Goal: Task Accomplishment & Management: Use online tool/utility

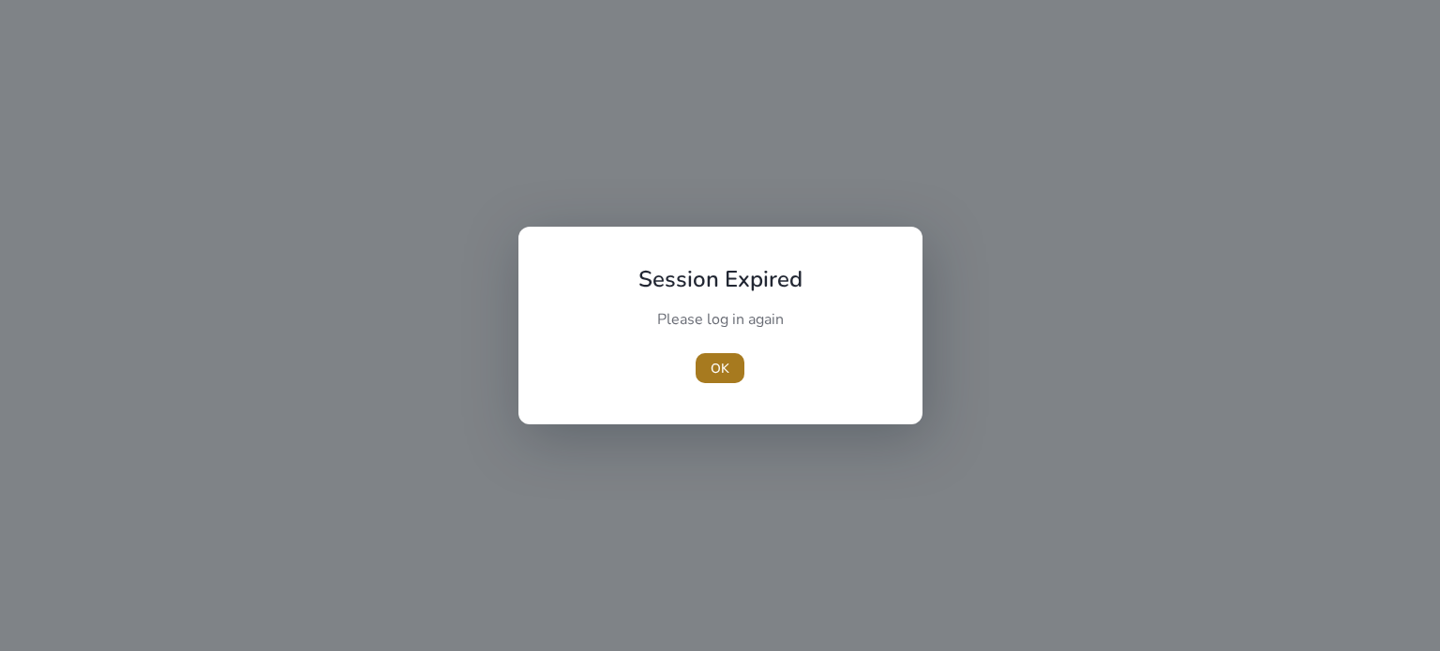
click at [720, 369] on span "OK" at bounding box center [719, 369] width 19 height 20
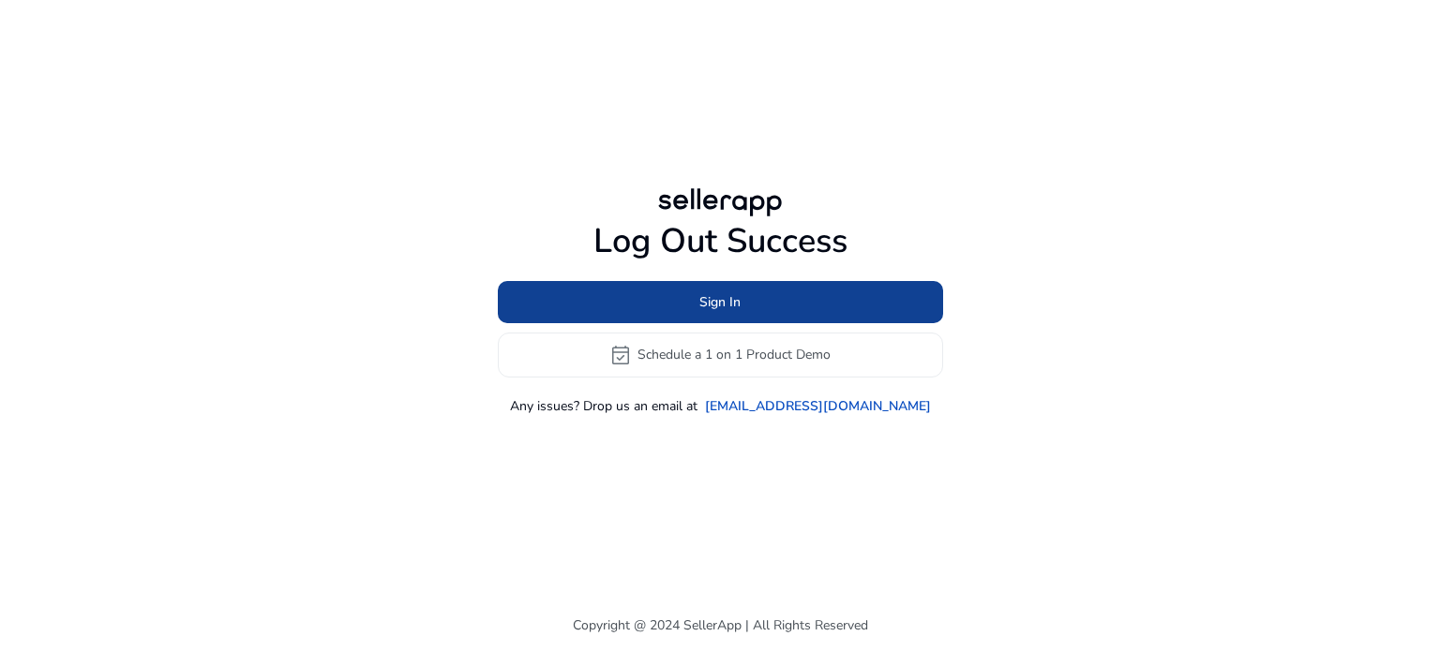
click at [708, 308] on span "Sign In" at bounding box center [719, 302] width 41 height 20
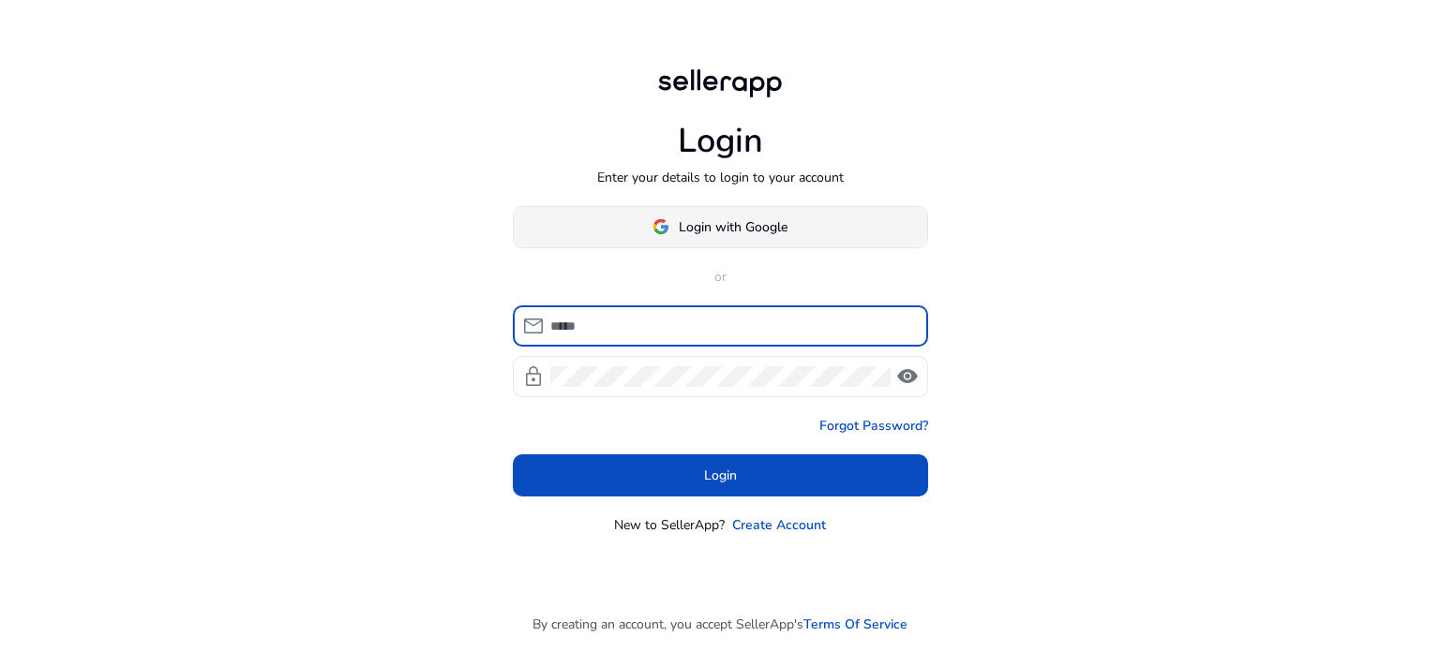
click at [706, 217] on span "Login with Google" at bounding box center [733, 227] width 109 height 20
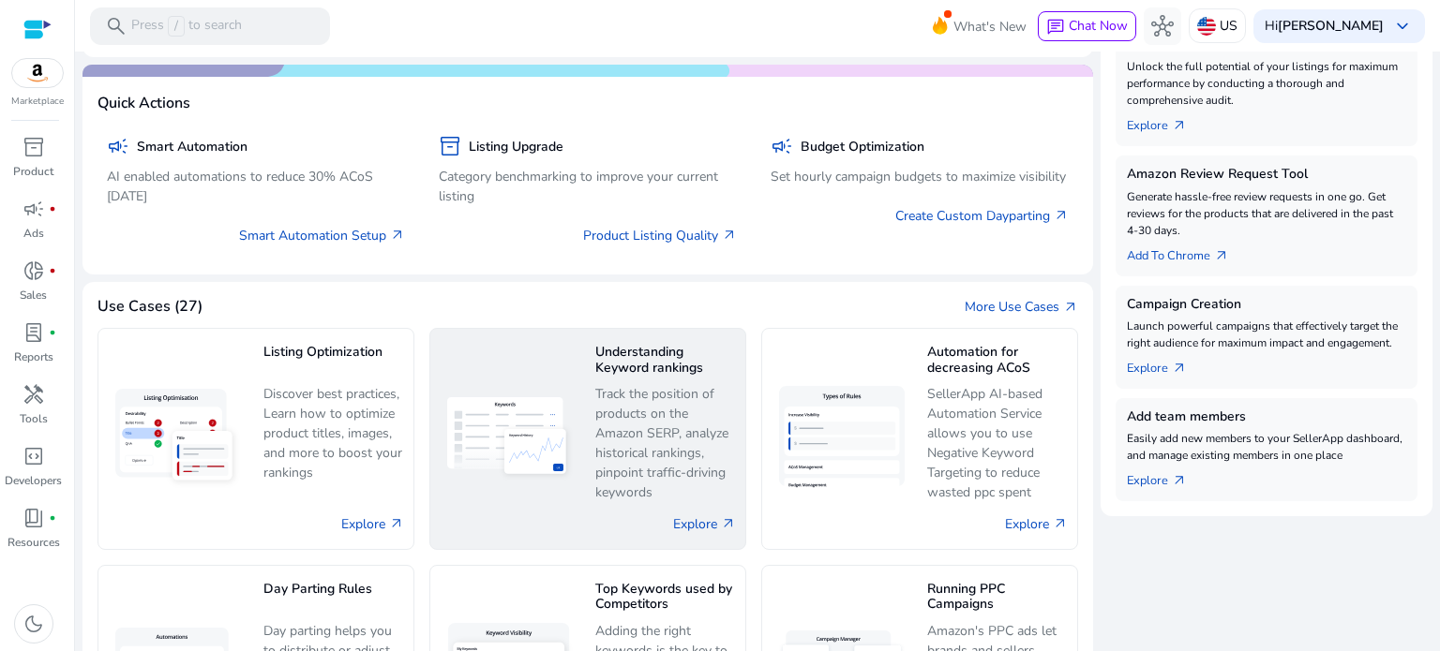
scroll to position [656, 0]
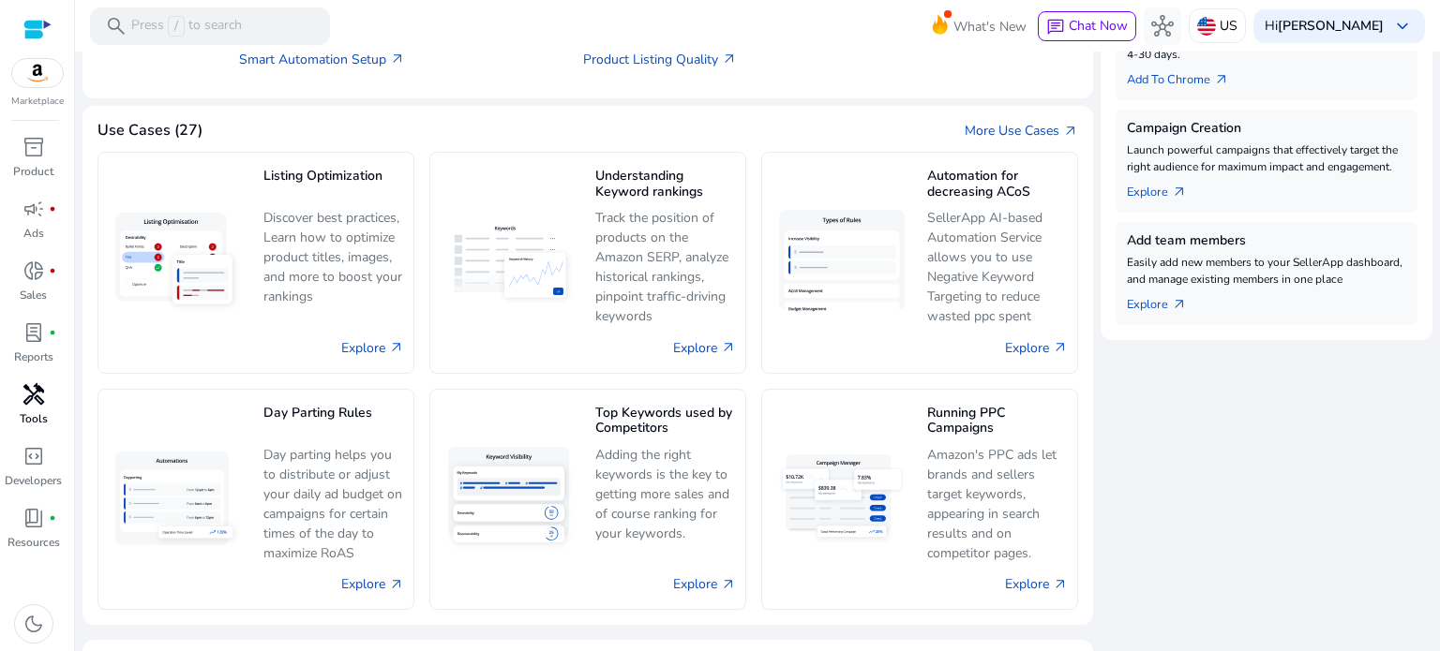
click at [31, 401] on span "handyman" at bounding box center [33, 394] width 22 height 22
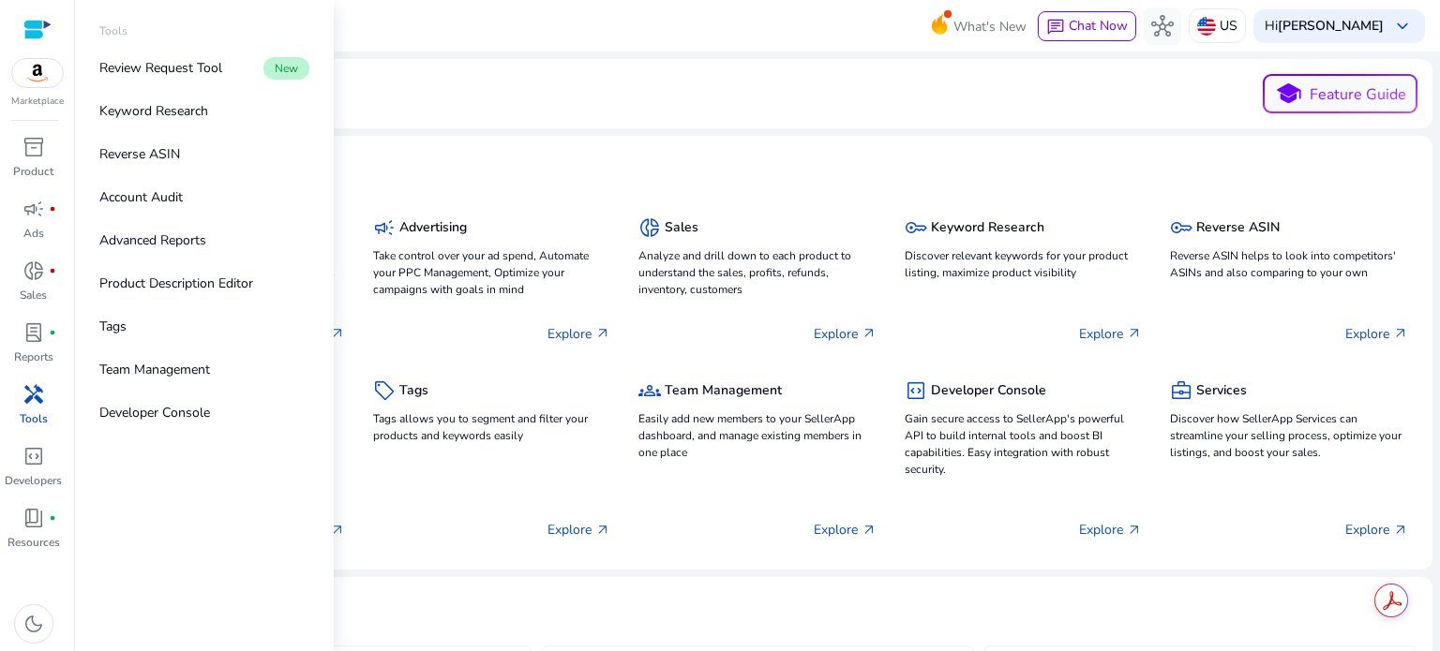
click at [31, 399] on span "handyman" at bounding box center [33, 394] width 22 height 22
click at [154, 157] on p "Reverse ASIN" at bounding box center [139, 154] width 81 height 20
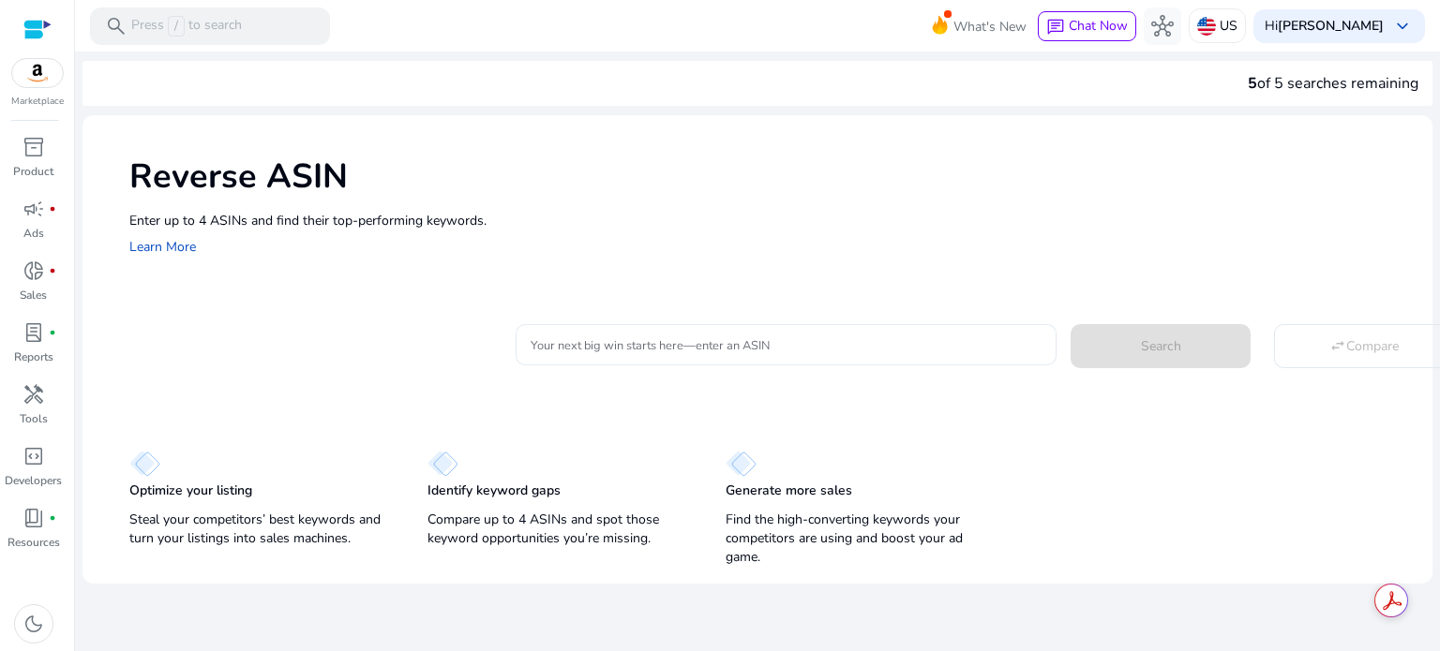
click at [577, 344] on input "Your next big win starts here—enter an ASIN" at bounding box center [785, 345] width 511 height 21
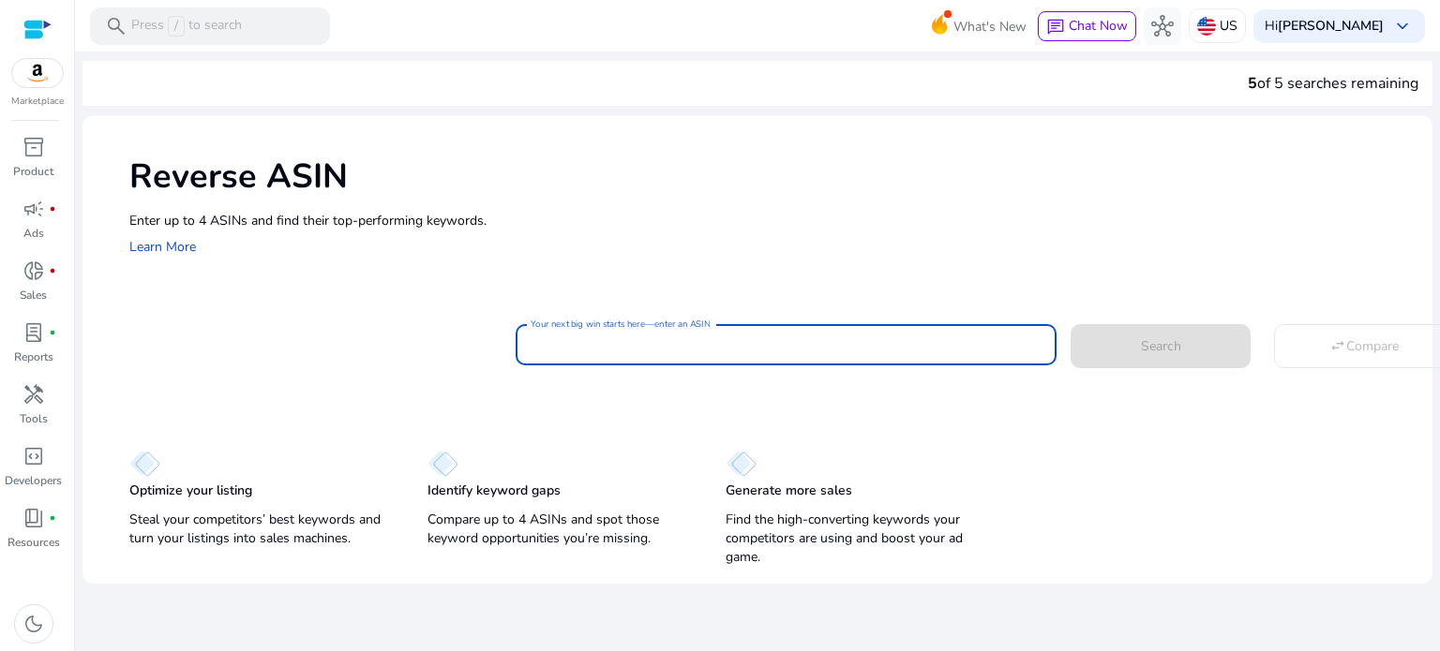
paste input "**********"
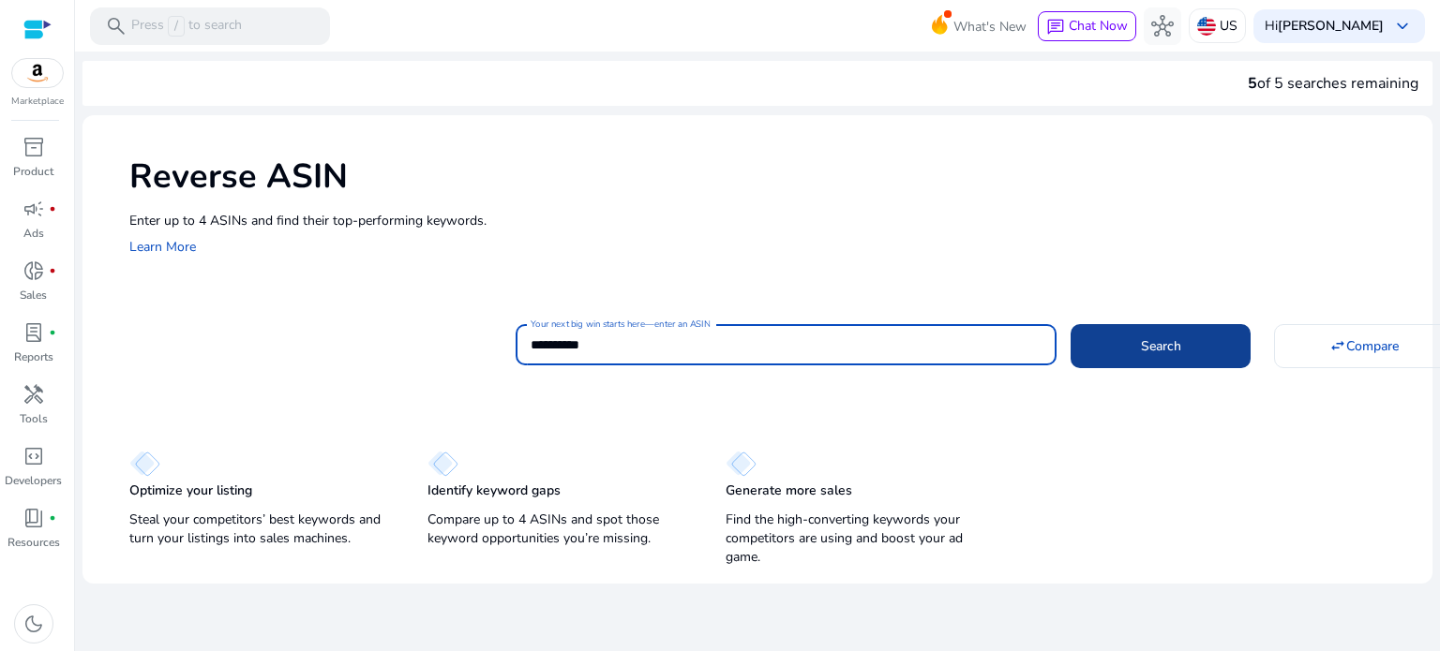
type input "**********"
click at [1134, 347] on span at bounding box center [1160, 345] width 180 height 45
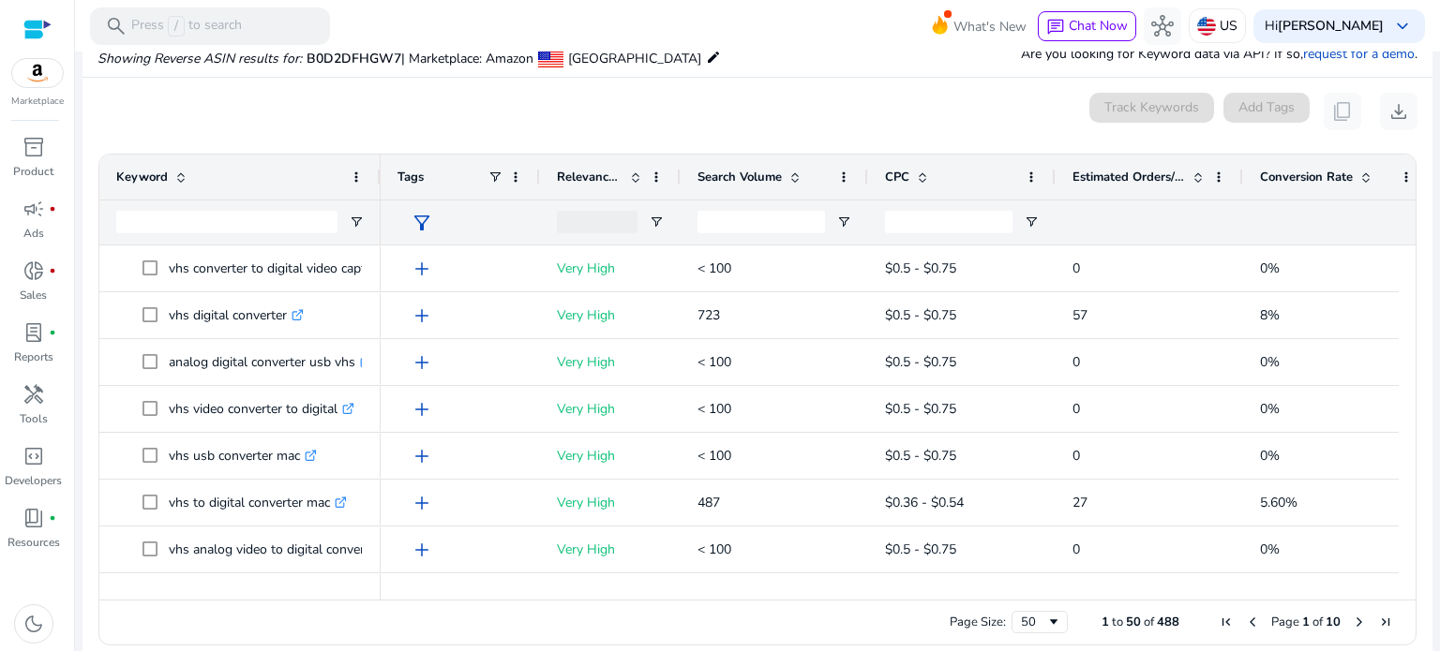
scroll to position [0, 38]
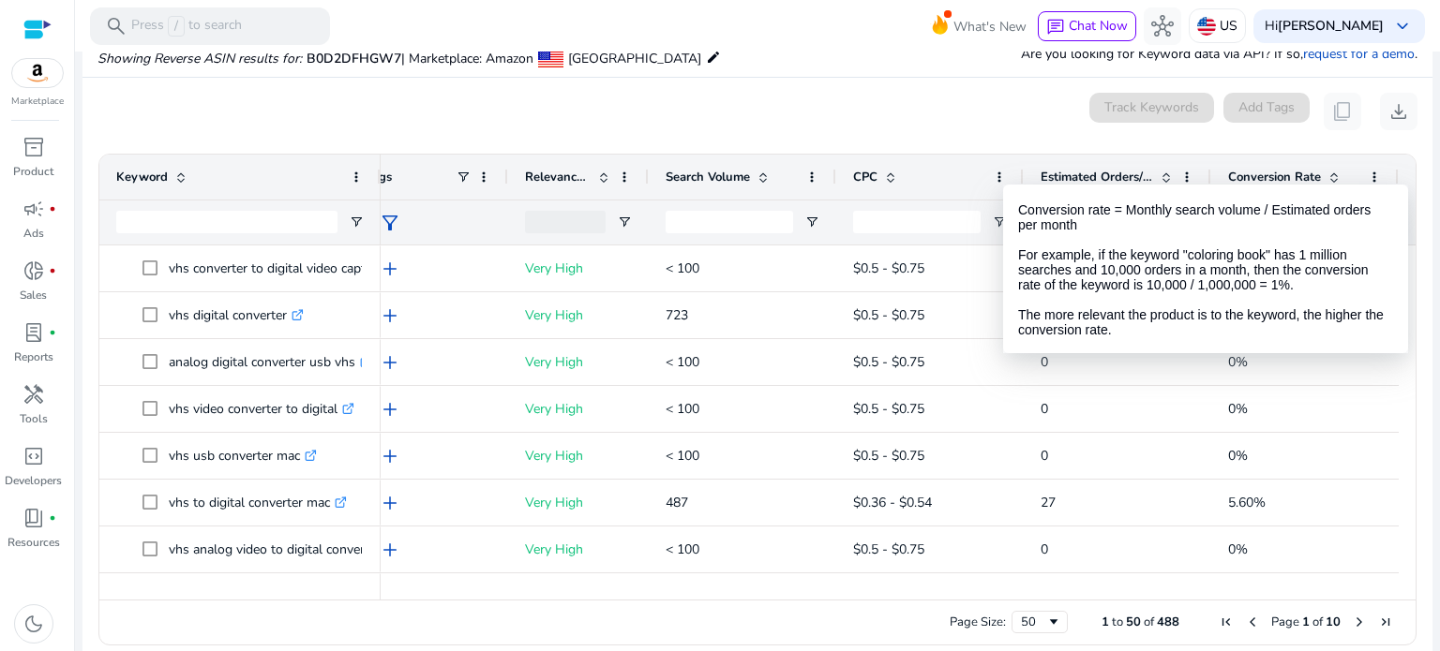
click at [1326, 172] on span at bounding box center [1333, 177] width 15 height 15
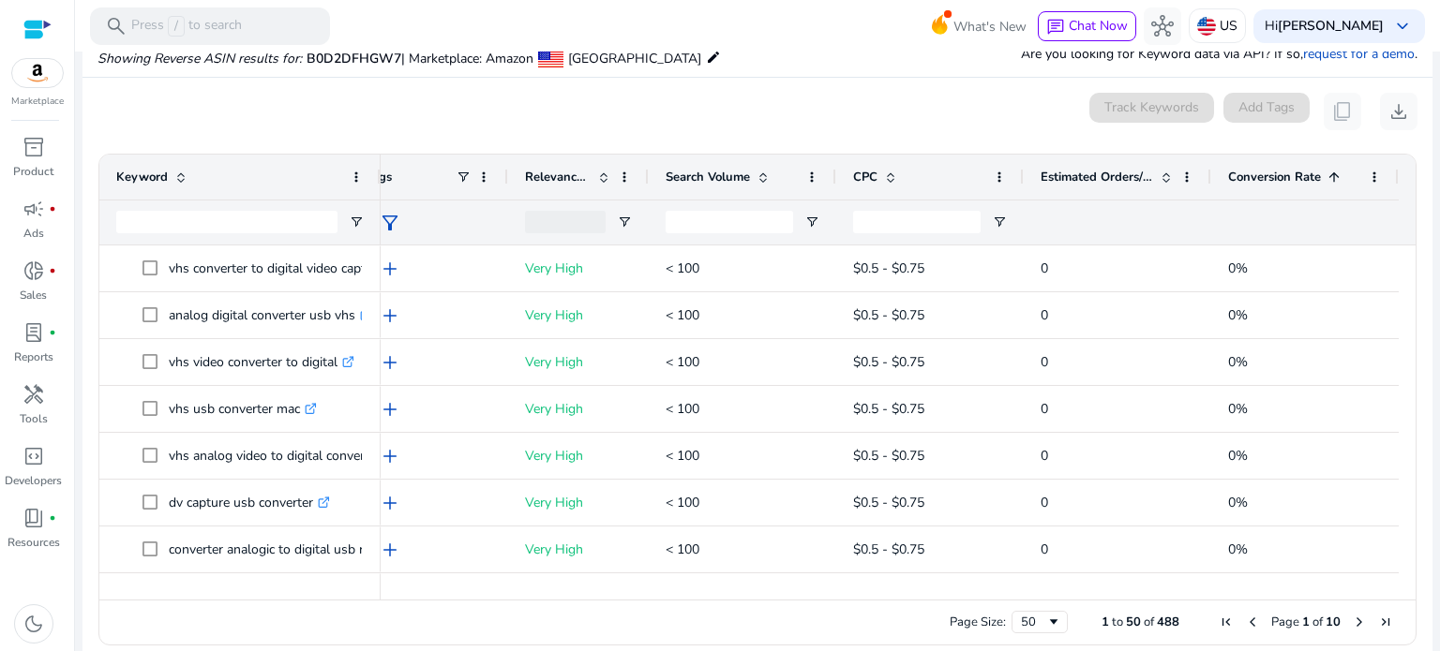
click at [1326, 174] on span at bounding box center [1333, 177] width 15 height 15
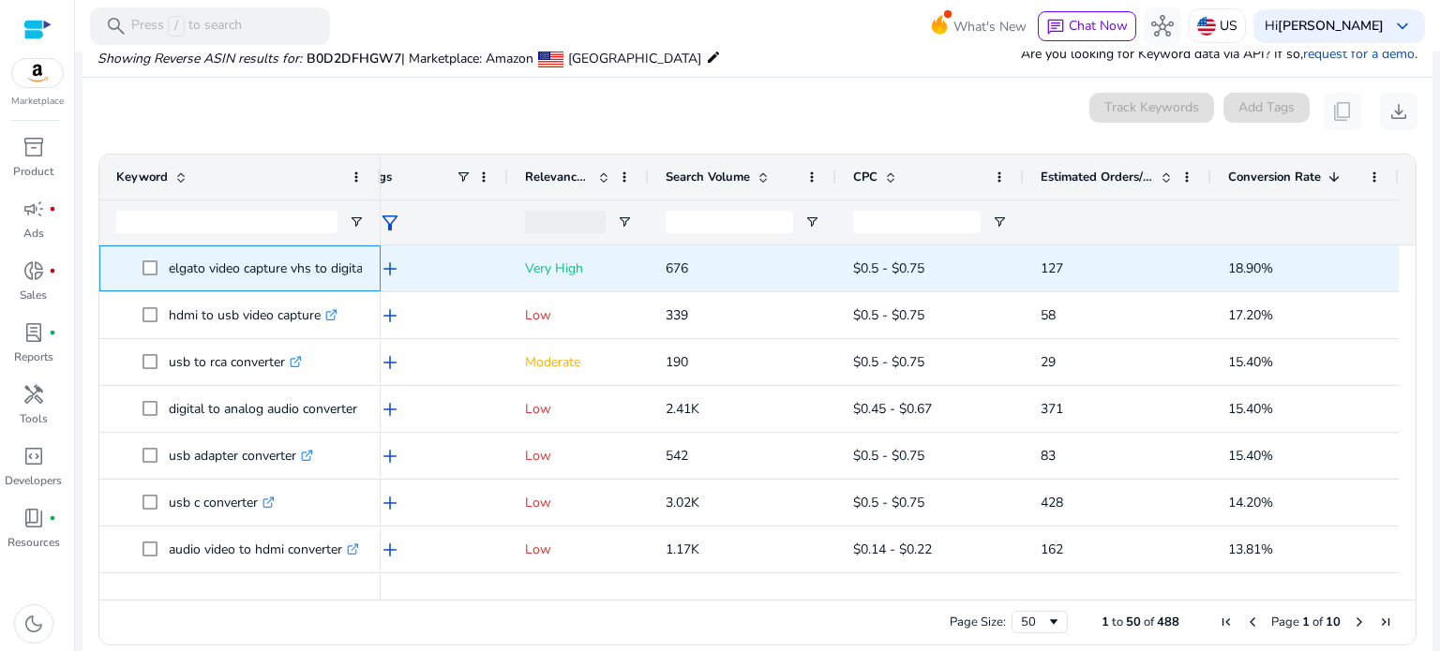
click at [250, 269] on p "elgato video capture vhs to digital .st0{fill:#2c8af8}" at bounding box center [276, 268] width 215 height 38
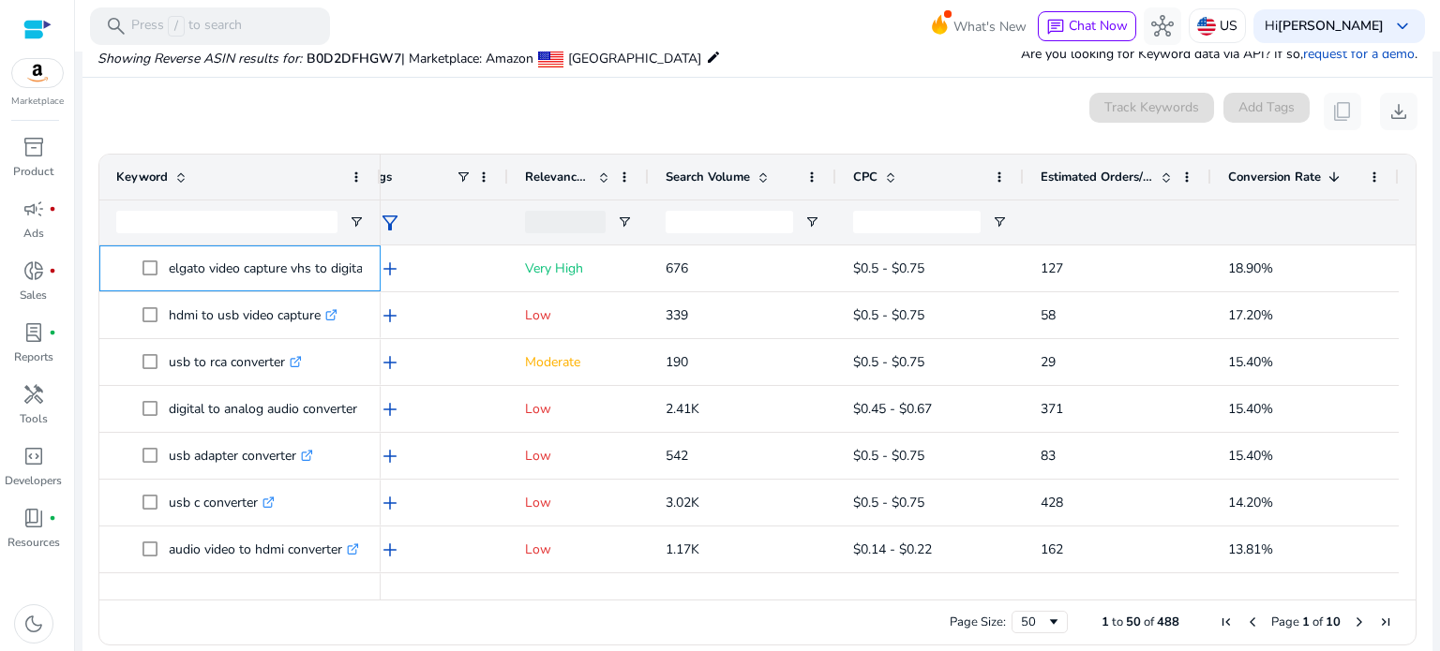
scroll to position [0, 0]
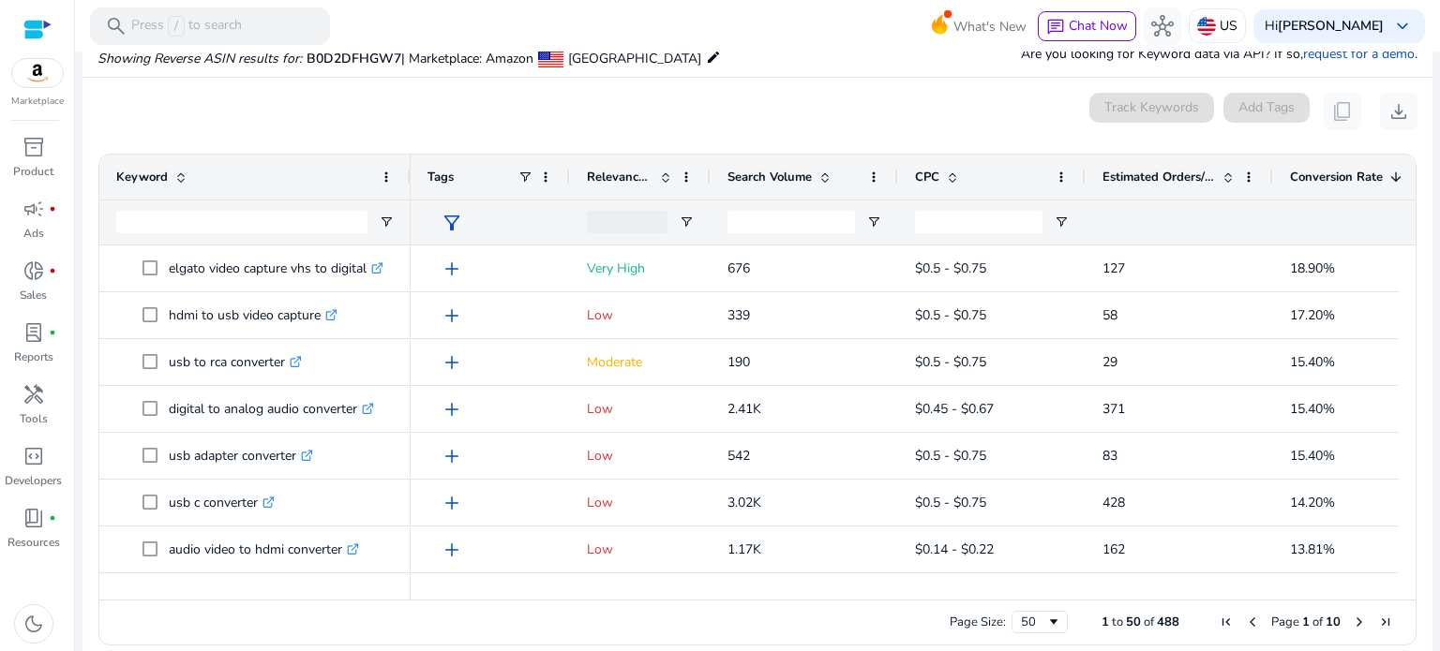
drag, startPoint x: 375, startPoint y: 163, endPoint x: 405, endPoint y: 167, distance: 30.2
click at [405, 167] on div "Keyword" at bounding box center [254, 177] width 311 height 45
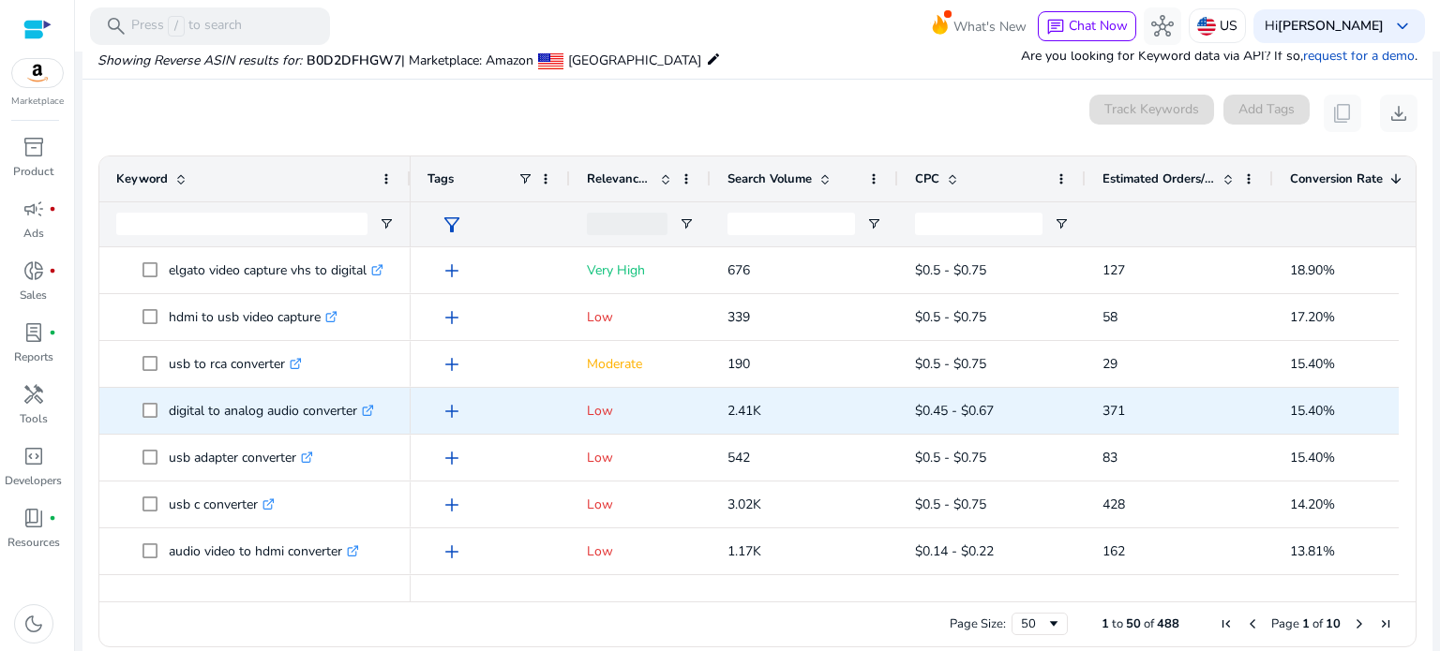
scroll to position [201, 0]
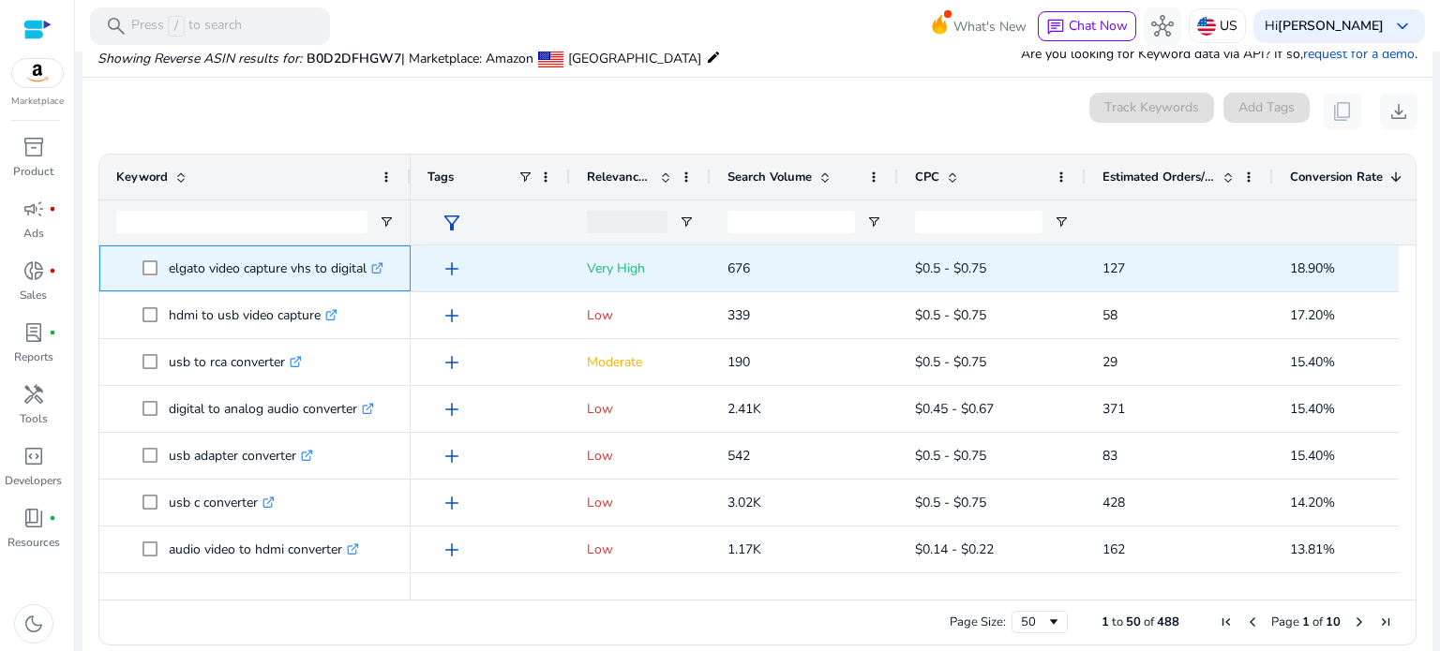
click at [381, 266] on icon at bounding box center [379, 265] width 7 height 7
